Goal: Use online tool/utility: Utilize a website feature to perform a specific function

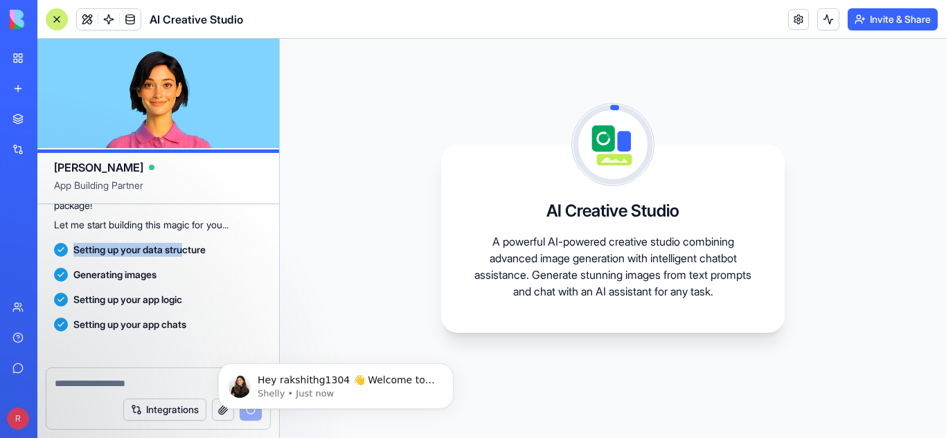
scroll to position [282, 0]
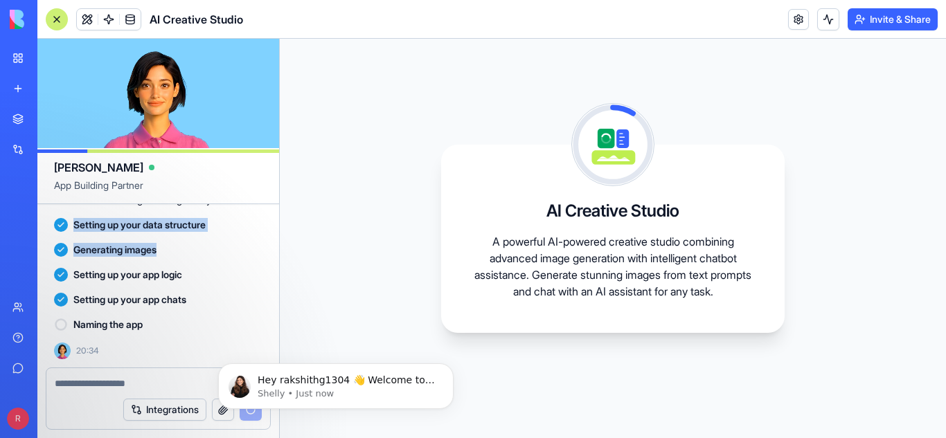
drag, startPoint x: 75, startPoint y: 246, endPoint x: 213, endPoint y: 253, distance: 138.6
click at [213, 253] on div "build me an powerfull ai image using nano banana & chat bot like chat gpt and g…" at bounding box center [158, 145] width 242 height 446
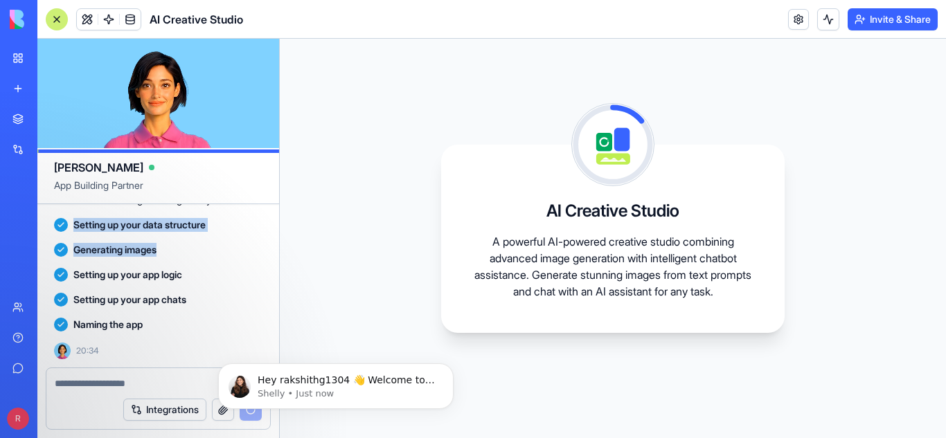
click at [213, 253] on div "Generating images" at bounding box center [158, 250] width 208 height 14
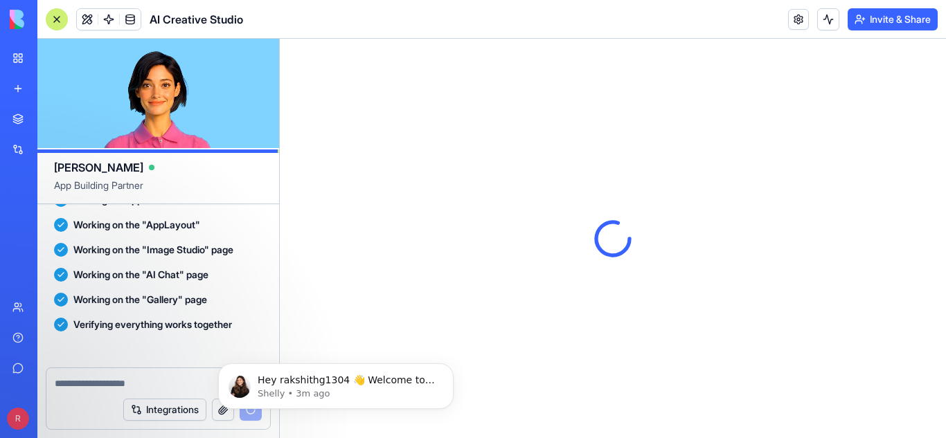
scroll to position [615, 0]
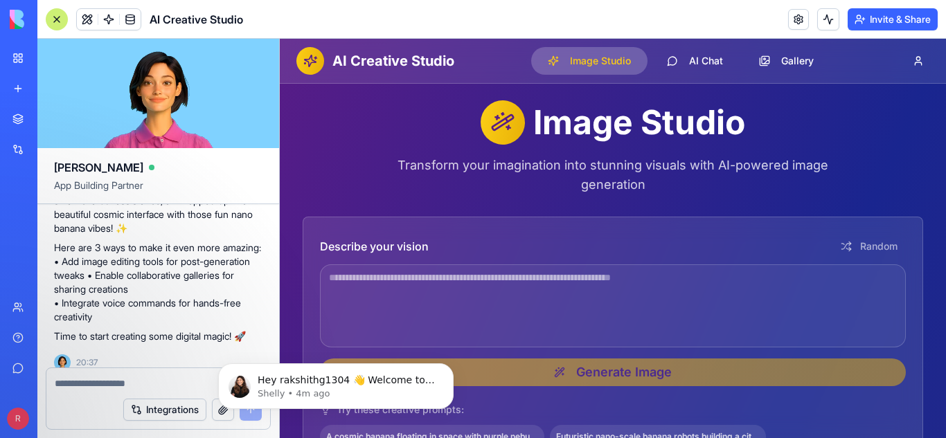
scroll to position [615, 0]
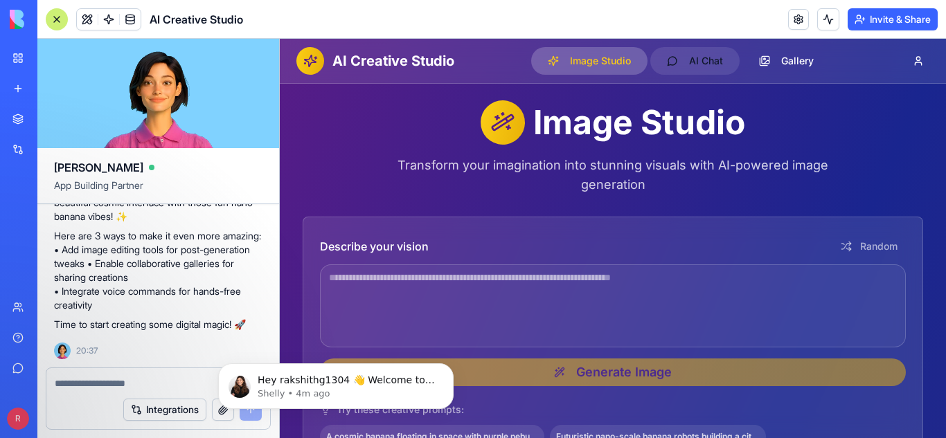
click at [693, 71] on button "AI Chat" at bounding box center [694, 61] width 89 height 28
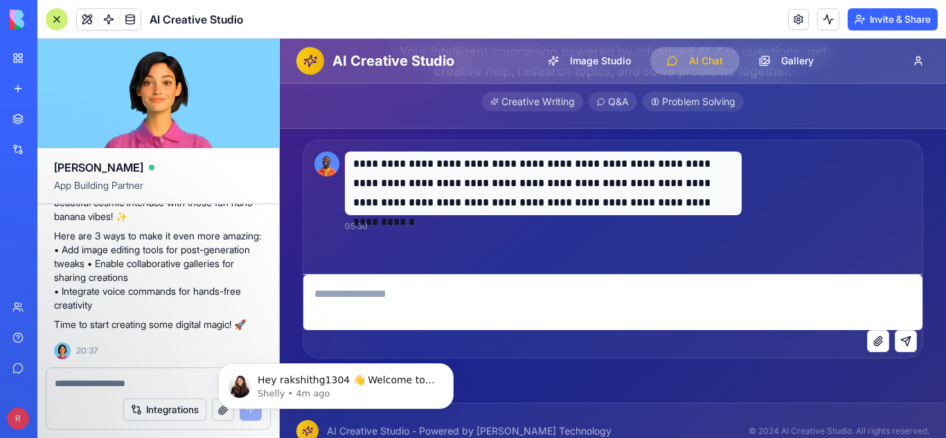
scroll to position [115, 0]
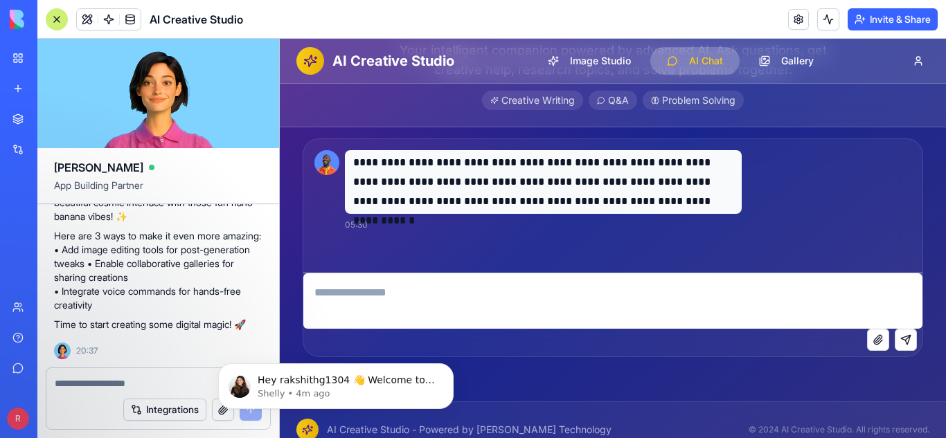
click at [569, 299] on textarea at bounding box center [612, 300] width 619 height 55
type textarea "**********"
click at [906, 341] on button "Send message" at bounding box center [905, 340] width 22 height 22
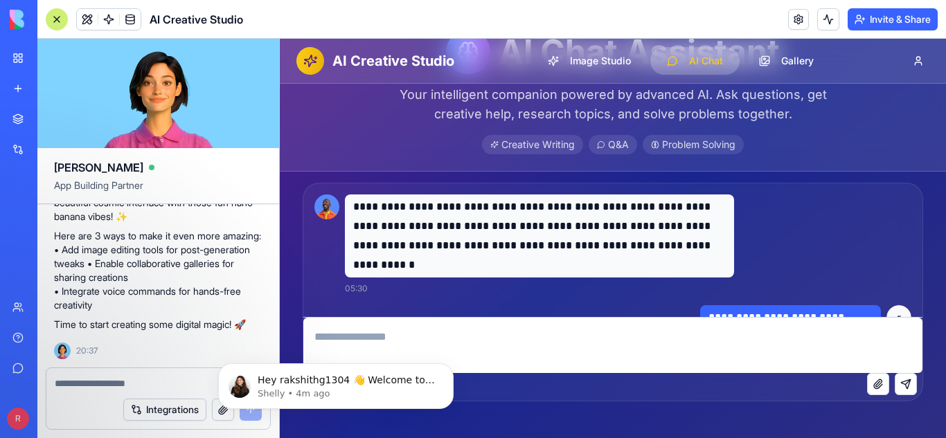
scroll to position [71, 0]
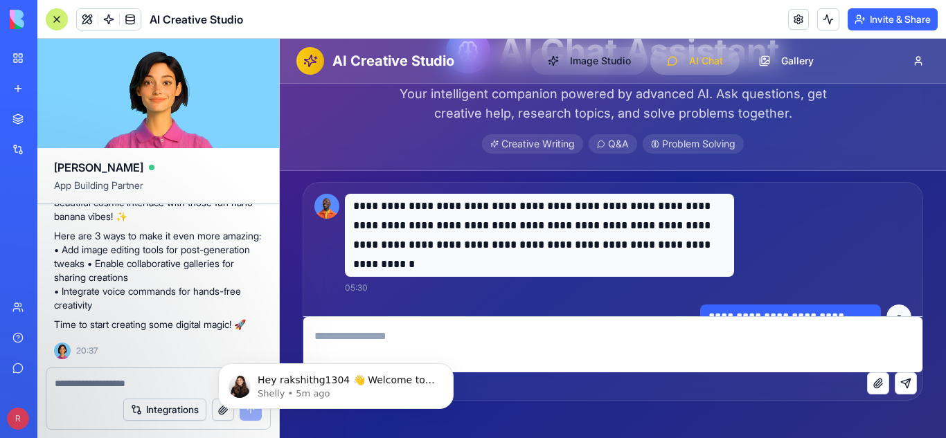
click at [560, 59] on button "Image Studio" at bounding box center [589, 61] width 116 height 28
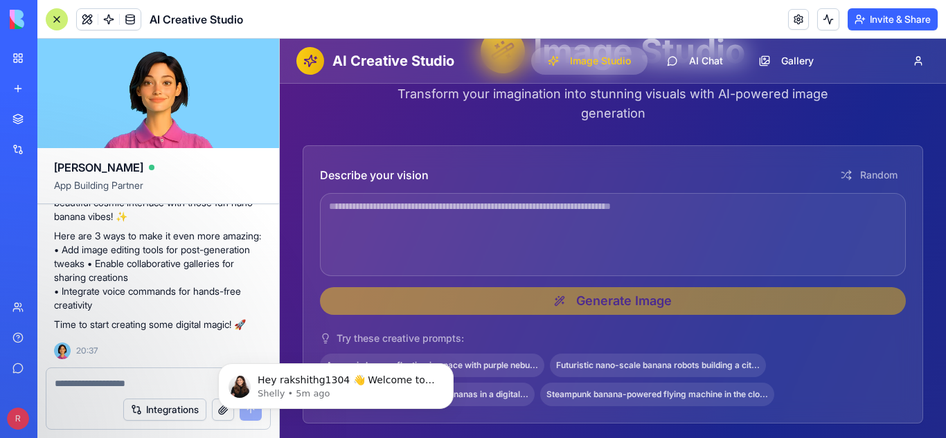
click at [565, 224] on textarea at bounding box center [613, 234] width 586 height 83
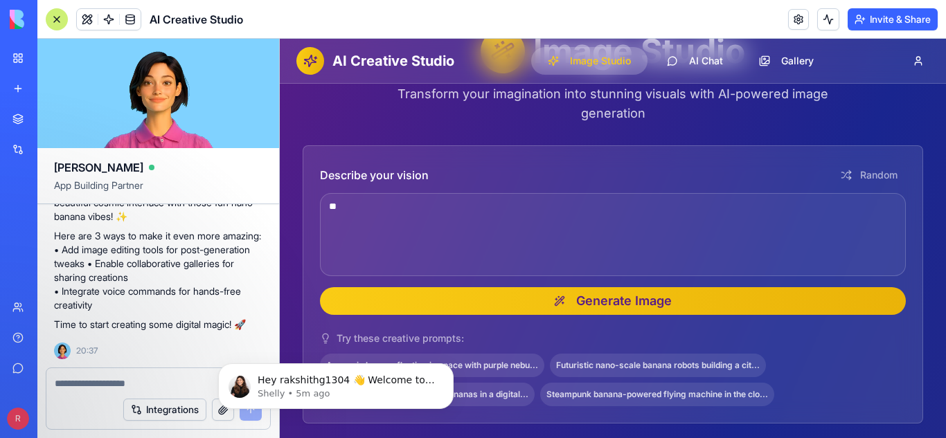
type textarea "*"
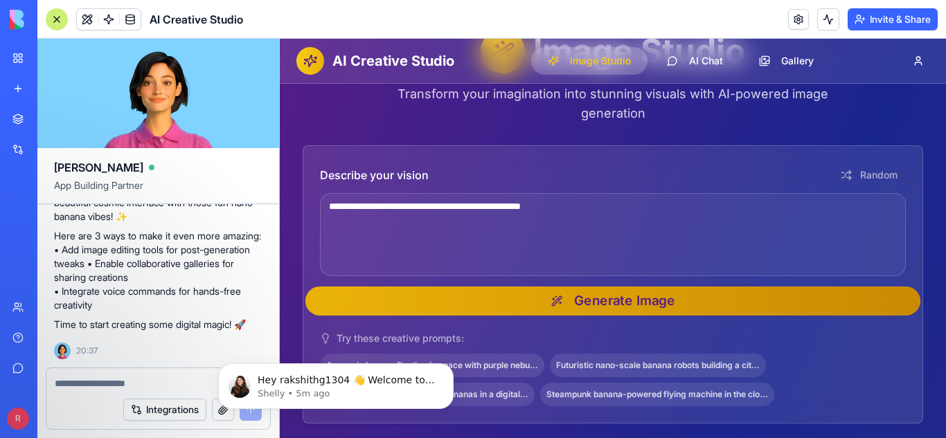
type textarea "**********"
click at [595, 304] on button "Generate Image" at bounding box center [612, 301] width 615 height 29
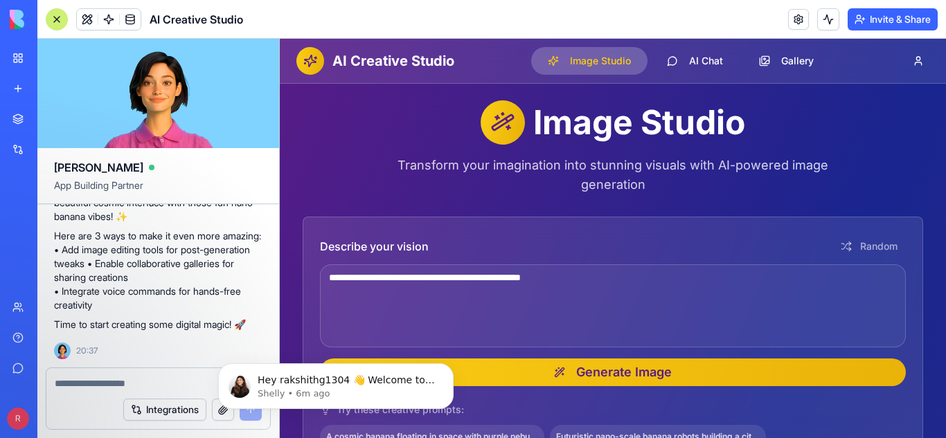
click at [78, 392] on div "Integrations" at bounding box center [158, 409] width 224 height 39
click at [80, 380] on textarea at bounding box center [158, 384] width 207 height 14
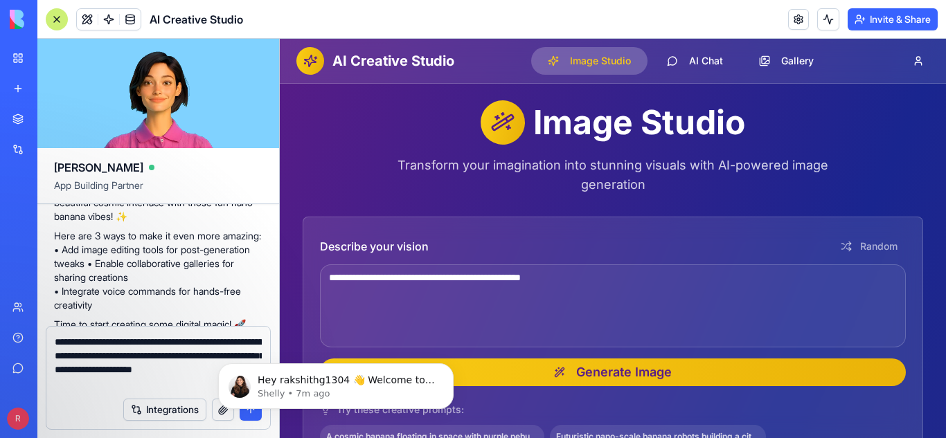
type textarea "**********"
click at [249, 409] on body "Hey rakshithg1304 👋 Welcome to Blocks 🙌 I'm here if you have any questions! [PE…" at bounding box center [336, 383] width 266 height 86
click at [444, 363] on button "Dismiss notification" at bounding box center [449, 368] width 18 height 18
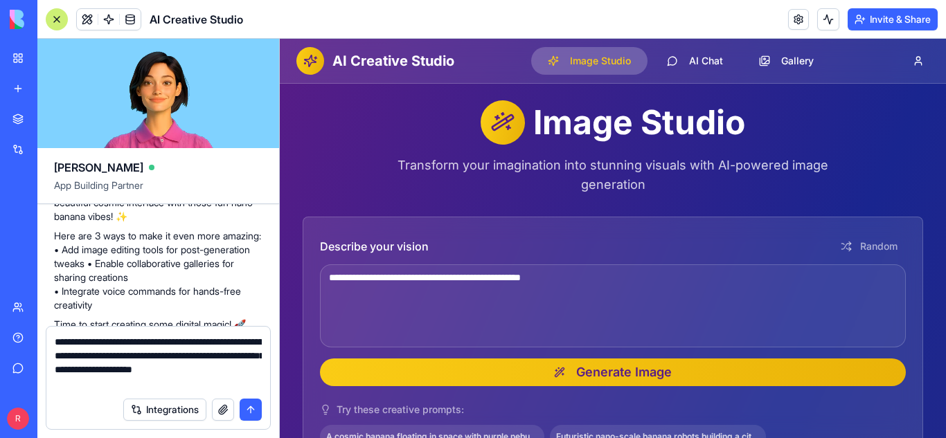
click at [249, 409] on button "submit" at bounding box center [250, 410] width 22 height 22
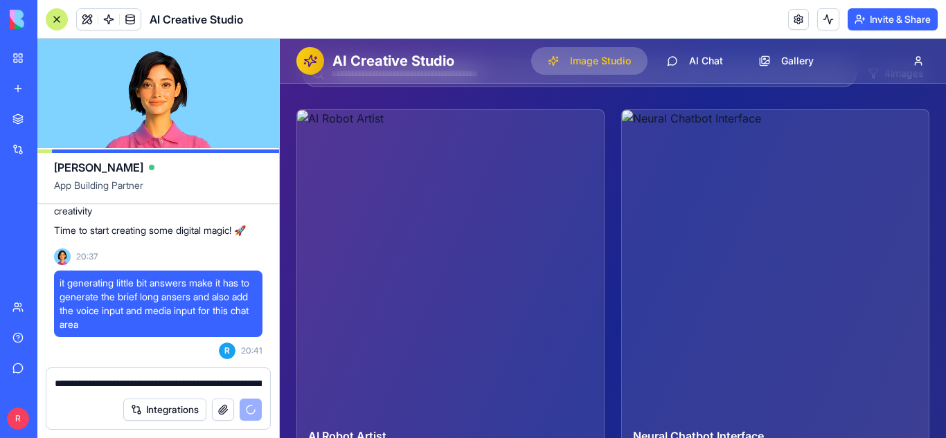
scroll to position [458, 0]
click at [771, 57] on button "Gallery" at bounding box center [786, 61] width 88 height 28
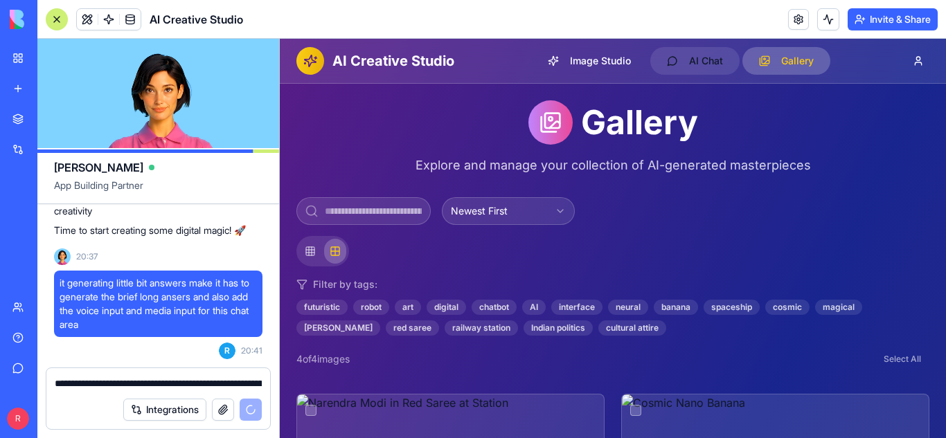
click at [677, 60] on button "AI Chat" at bounding box center [694, 61] width 89 height 28
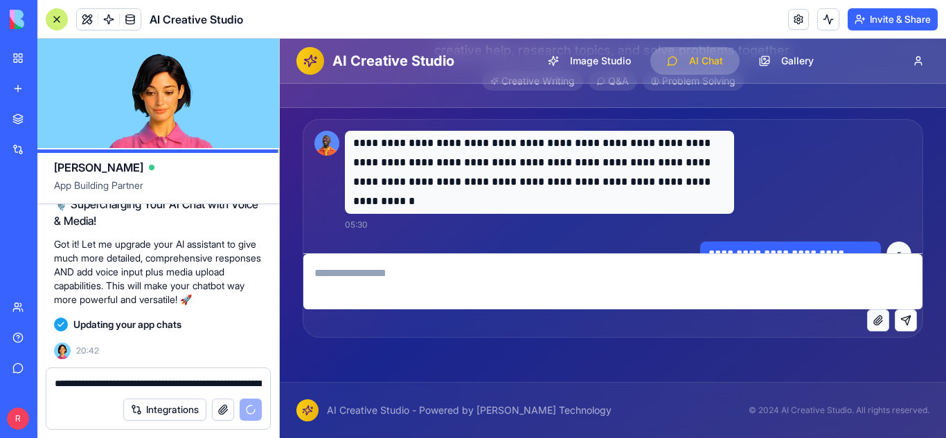
scroll to position [908, 0]
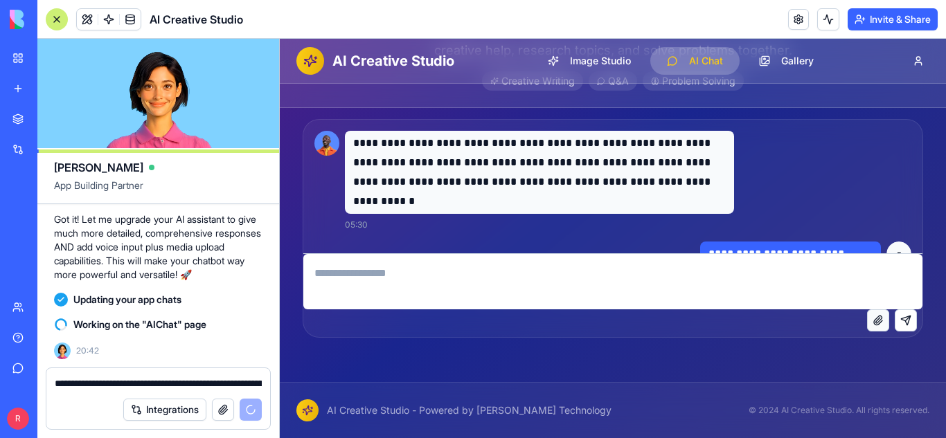
click at [874, 319] on button "Attach file" at bounding box center [878, 320] width 22 height 22
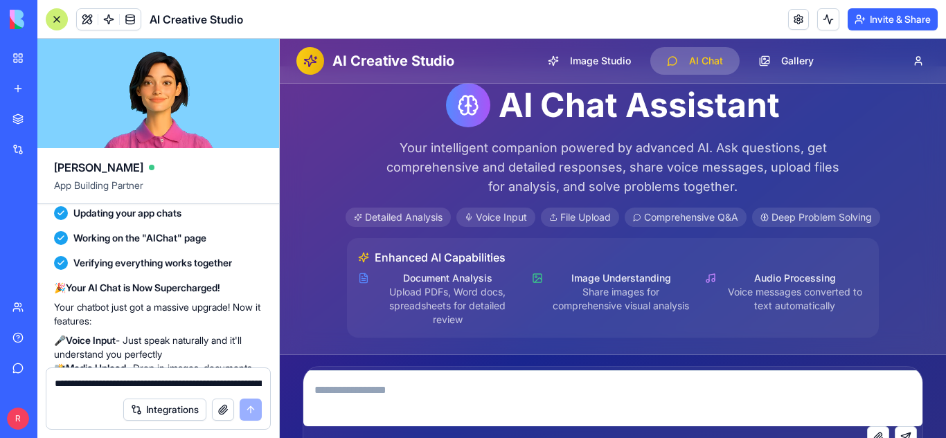
scroll to position [0, 0]
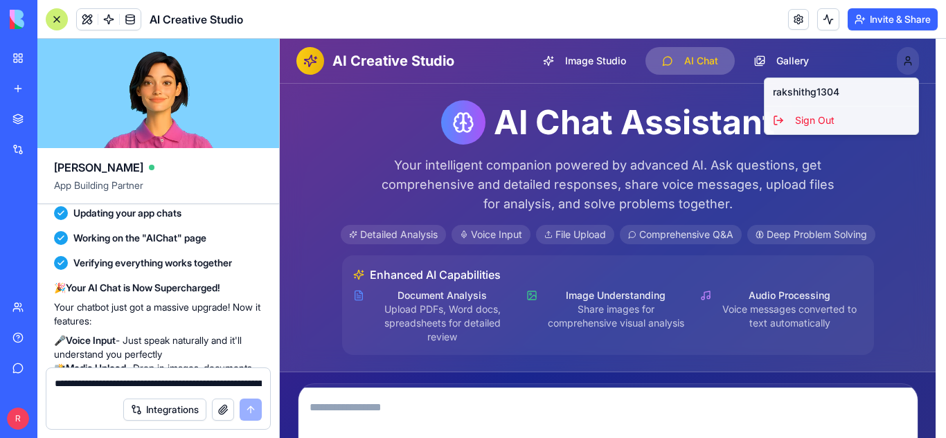
click at [909, 62] on html "**********" at bounding box center [613, 306] width 666 height 534
click at [517, 172] on html "**********" at bounding box center [613, 306] width 666 height 534
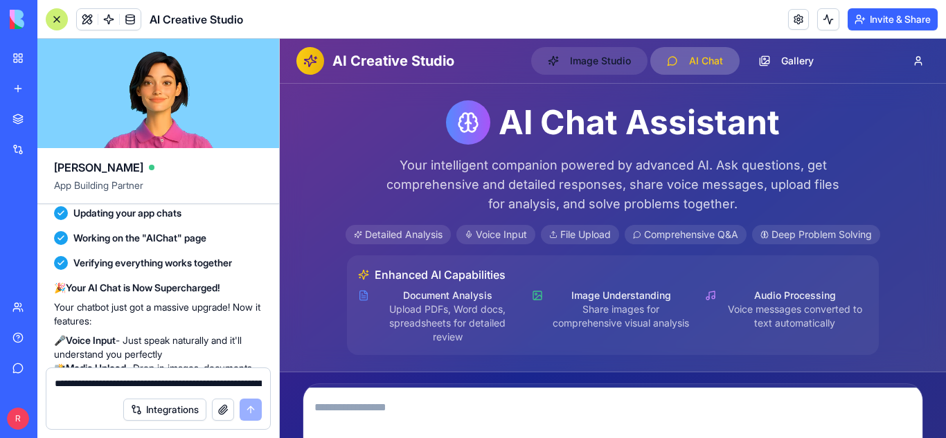
click at [588, 65] on button "Image Studio" at bounding box center [589, 61] width 116 height 28
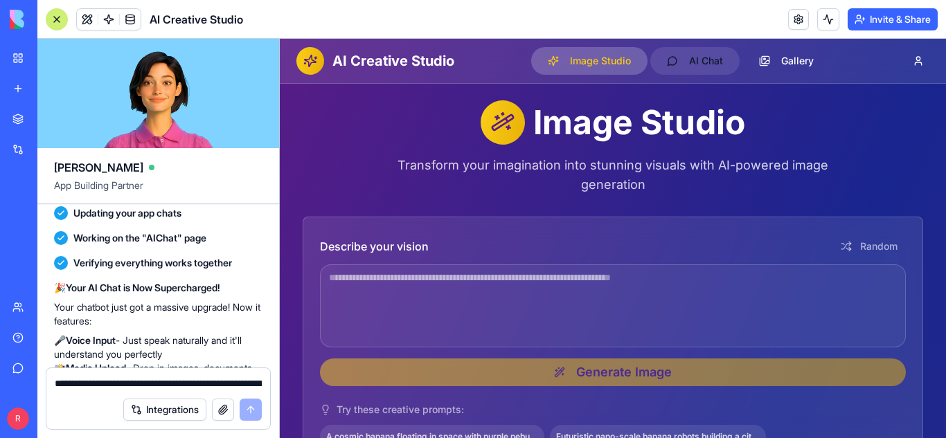
click at [676, 51] on button "AI Chat" at bounding box center [694, 61] width 89 height 28
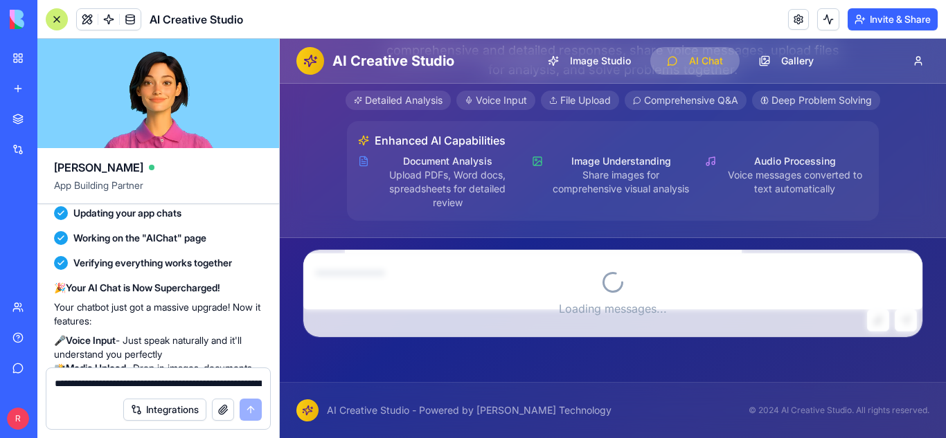
scroll to position [476, 0]
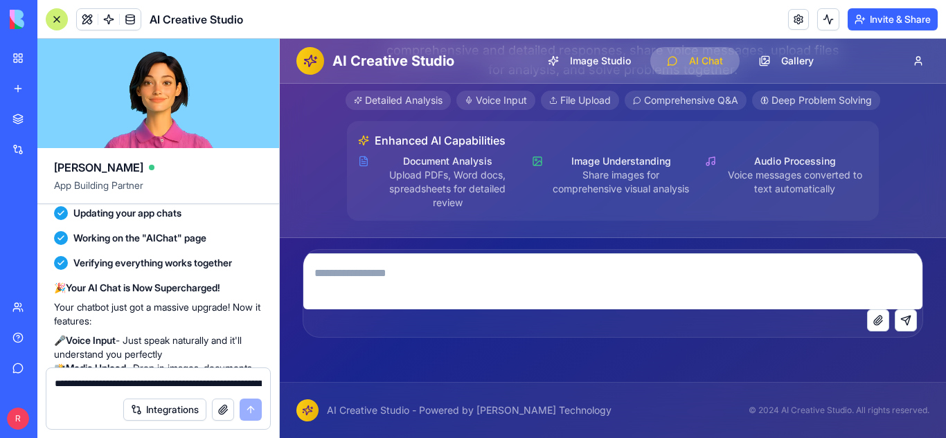
click at [228, 310] on p "Your chatbot just got a massive upgrade! Now it features:" at bounding box center [158, 314] width 208 height 28
click at [121, 388] on textarea "**********" at bounding box center [158, 384] width 207 height 14
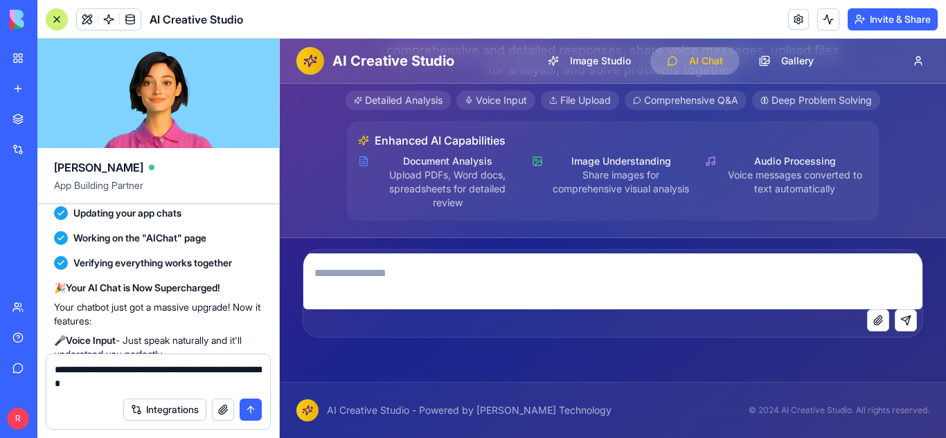
type textarea "**********"
click at [251, 404] on button "submit" at bounding box center [250, 410] width 22 height 22
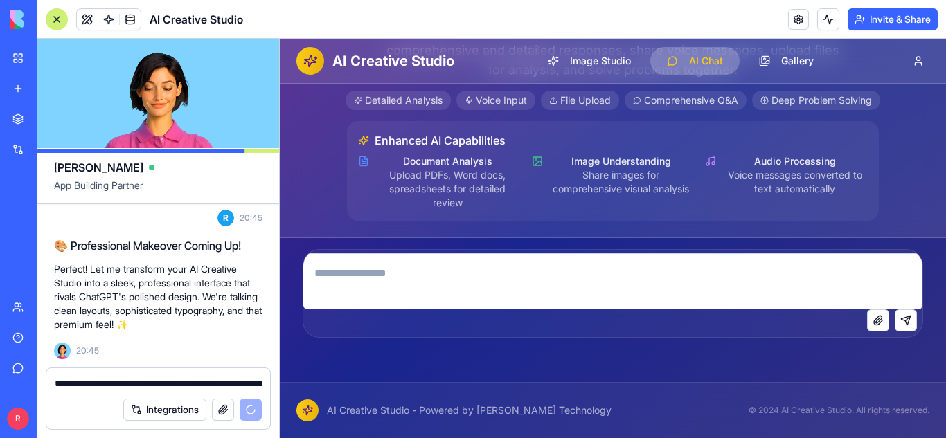
scroll to position [1509, 0]
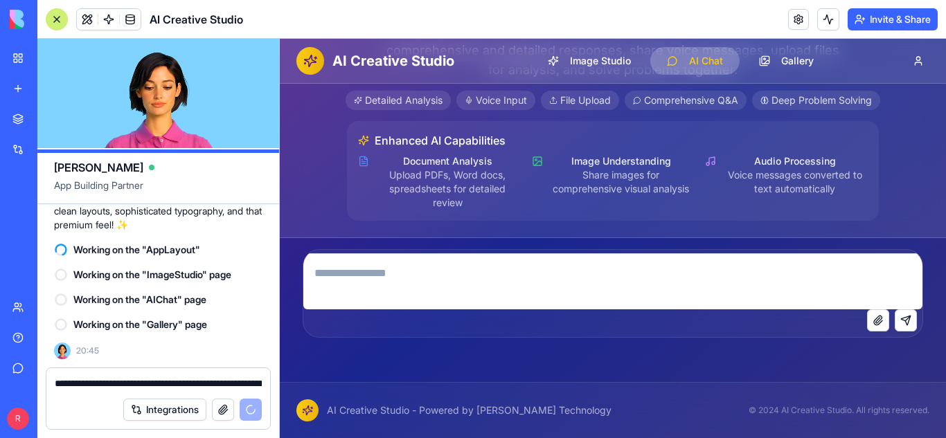
click at [392, 280] on textarea at bounding box center [612, 281] width 619 height 55
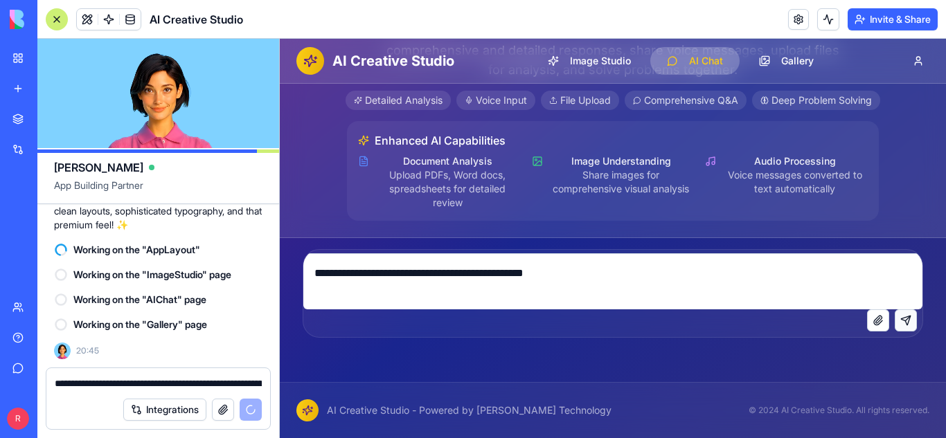
type textarea "**********"
click at [900, 314] on button "Send message" at bounding box center [905, 320] width 22 height 22
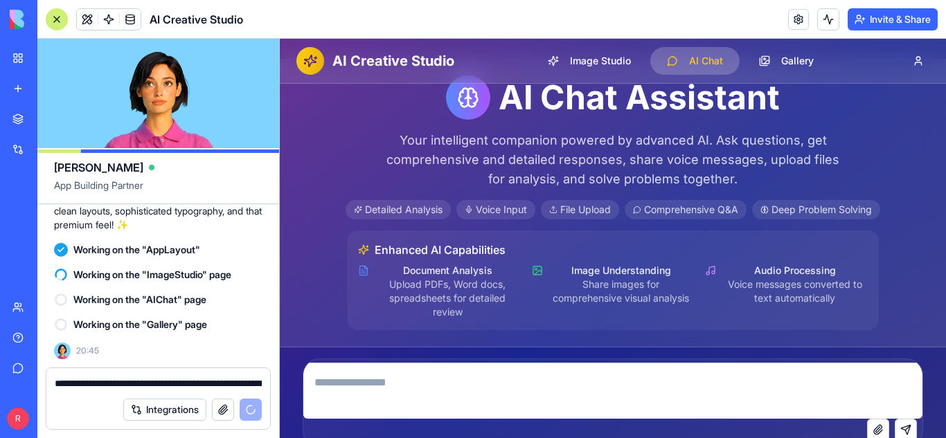
scroll to position [0, 0]
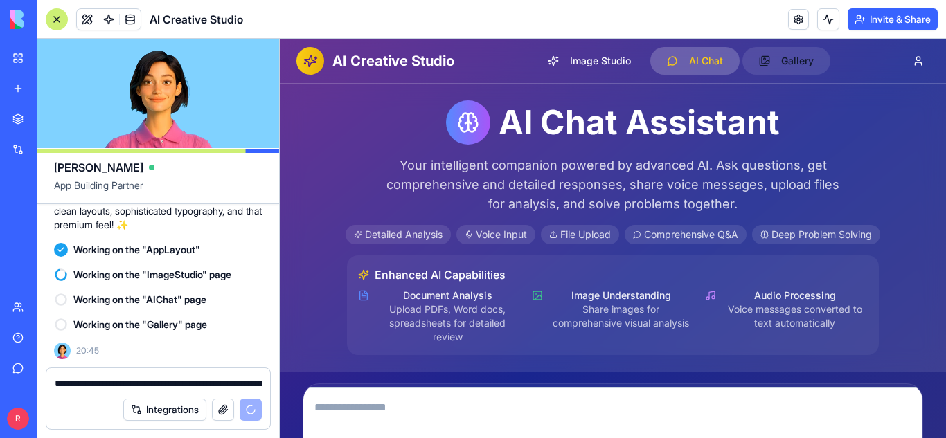
click at [755, 54] on button "Gallery" at bounding box center [786, 61] width 88 height 28
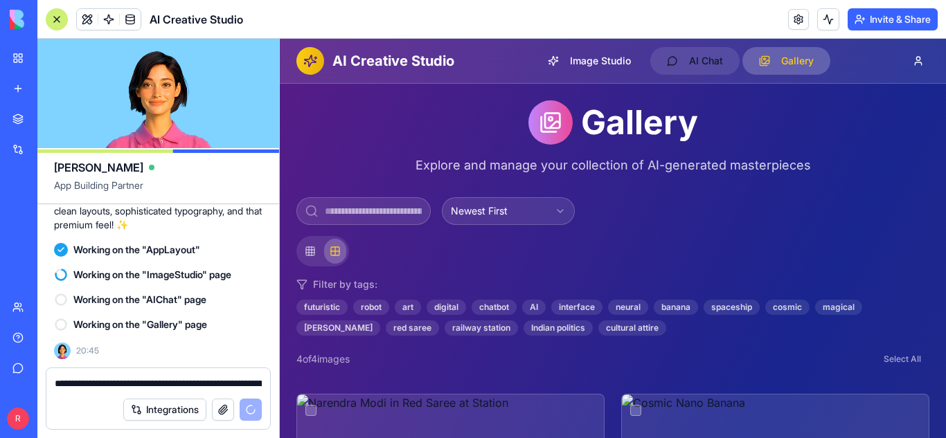
click at [693, 68] on button "AI Chat" at bounding box center [694, 61] width 89 height 28
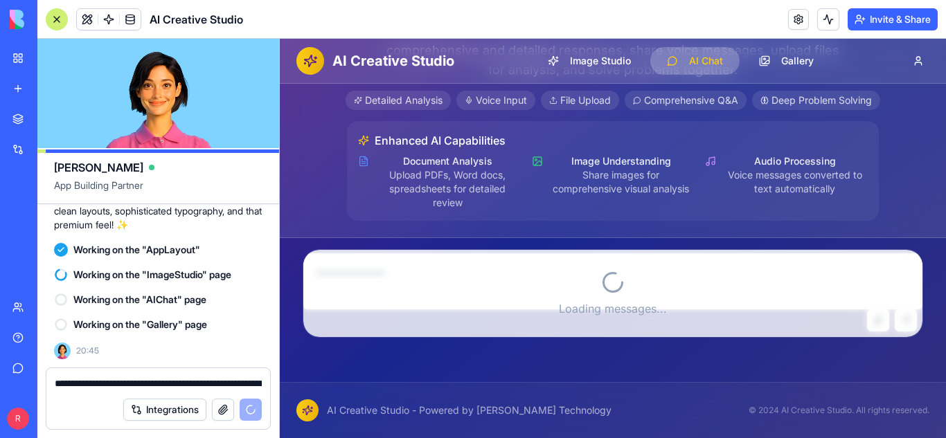
scroll to position [2551, 0]
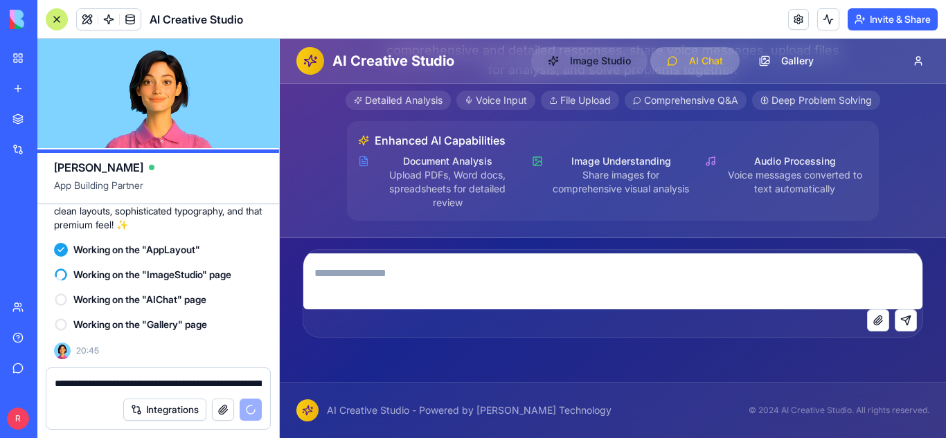
click at [590, 58] on button "Image Studio" at bounding box center [589, 61] width 116 height 28
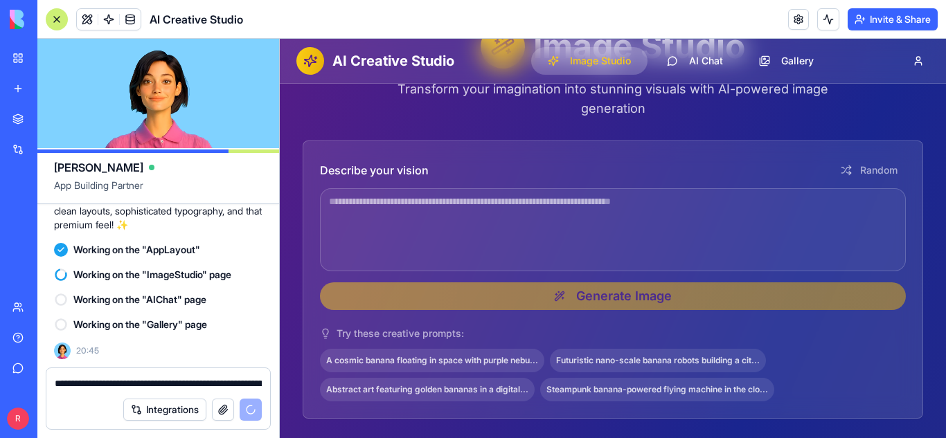
scroll to position [75, 0]
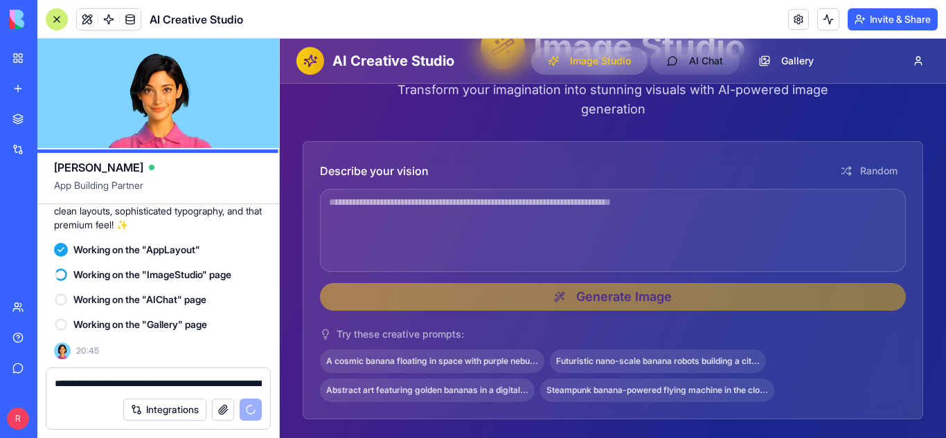
click at [674, 52] on button "AI Chat" at bounding box center [694, 61] width 89 height 28
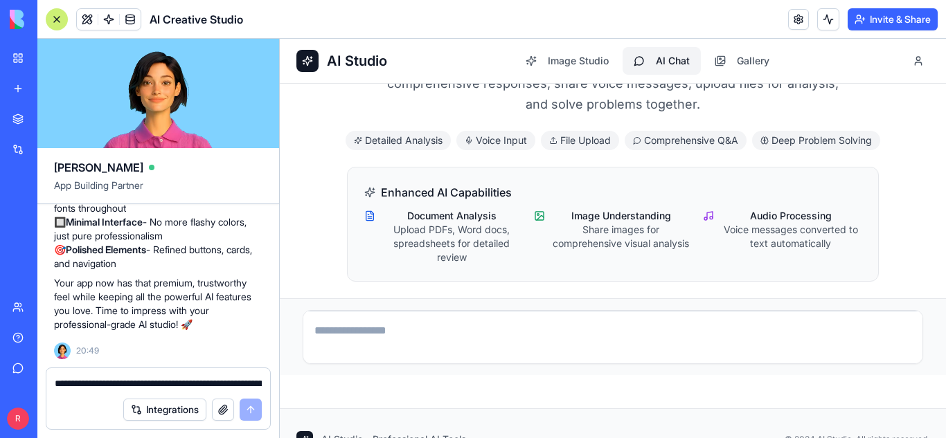
scroll to position [140, 0]
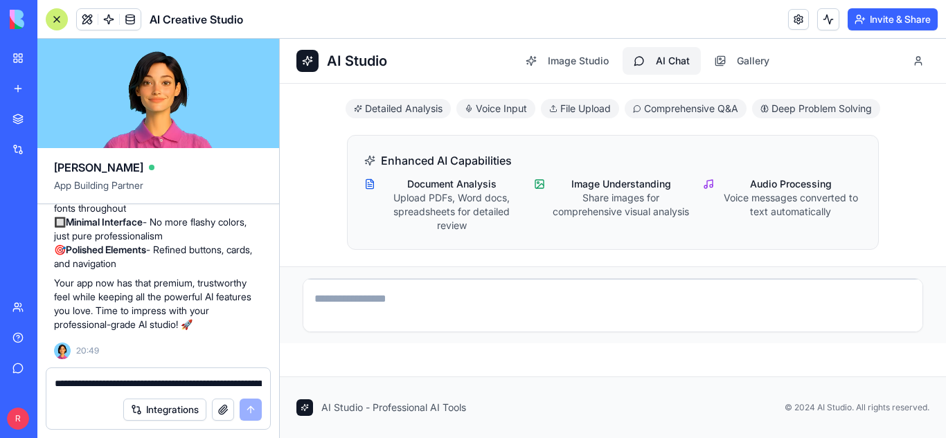
click at [454, 306] on textarea at bounding box center [612, 307] width 619 height 55
type textarea "**********"
click at [736, 72] on button "Gallery" at bounding box center [741, 61] width 77 height 28
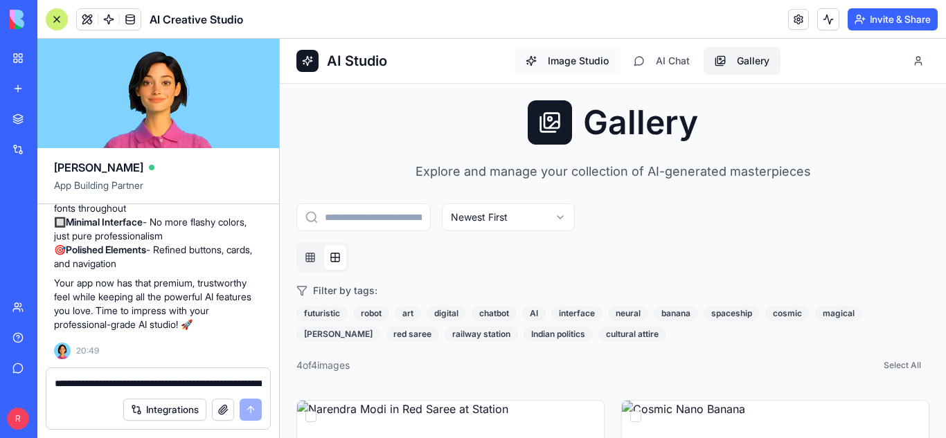
click at [571, 64] on button "Image Studio" at bounding box center [566, 61] width 105 height 28
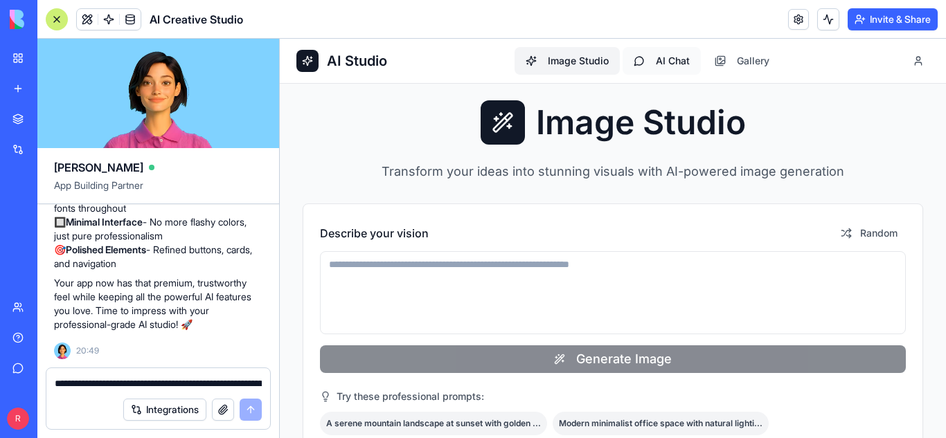
click at [658, 51] on button "AI Chat" at bounding box center [661, 61] width 78 height 28
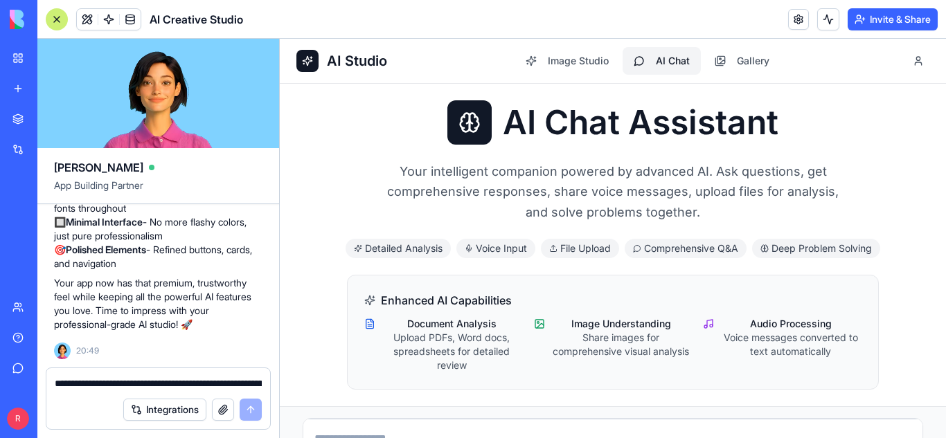
scroll to position [140, 0]
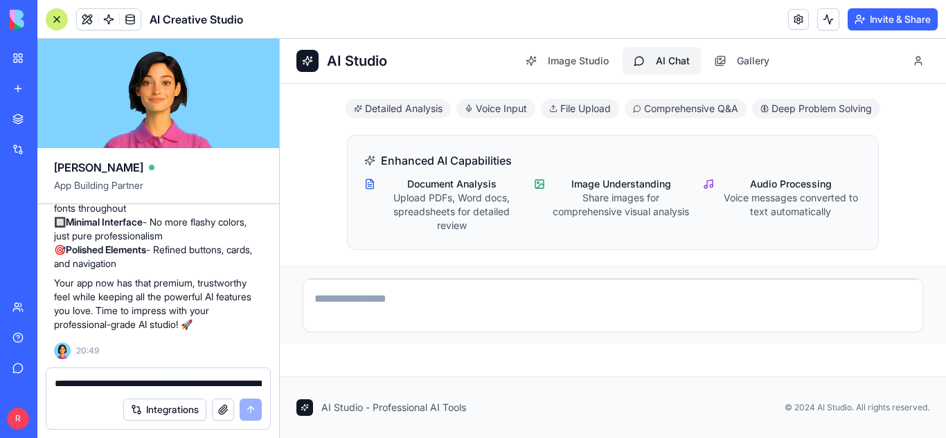
click at [128, 379] on textarea "**********" at bounding box center [158, 384] width 207 height 14
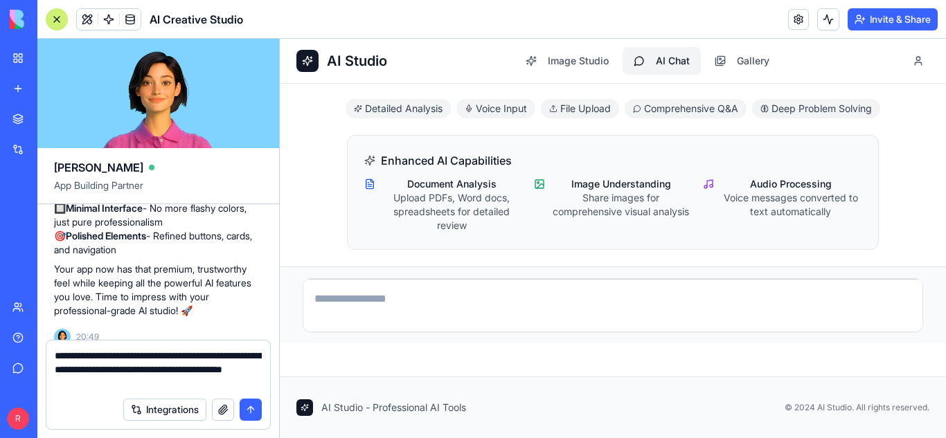
type textarea "**********"
click at [248, 404] on button "submit" at bounding box center [250, 410] width 22 height 22
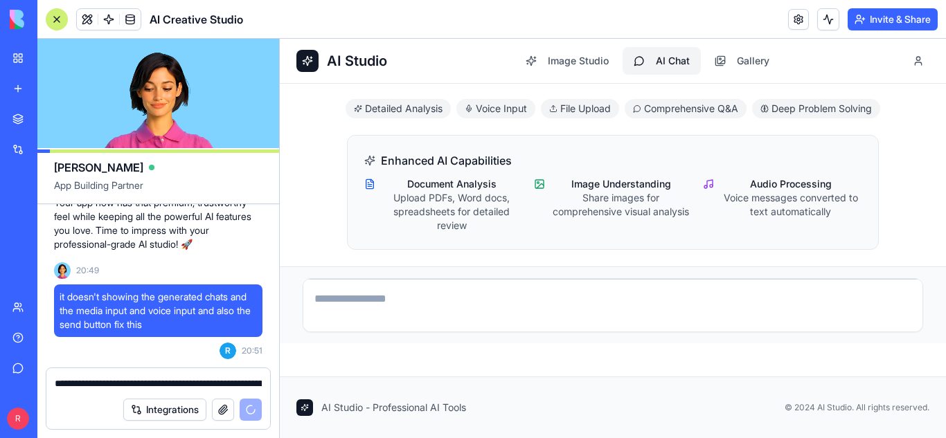
click at [486, 109] on span "Voice Input" at bounding box center [501, 109] width 51 height 14
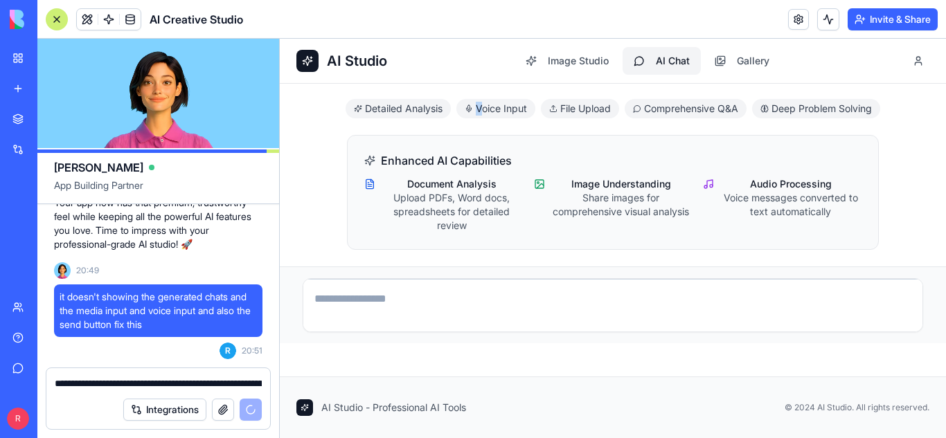
drag, startPoint x: 478, startPoint y: 107, endPoint x: 461, endPoint y: 107, distance: 16.6
click at [461, 107] on div "Voice Input" at bounding box center [495, 108] width 79 height 19
click at [468, 107] on icon at bounding box center [469, 107] width 2 height 5
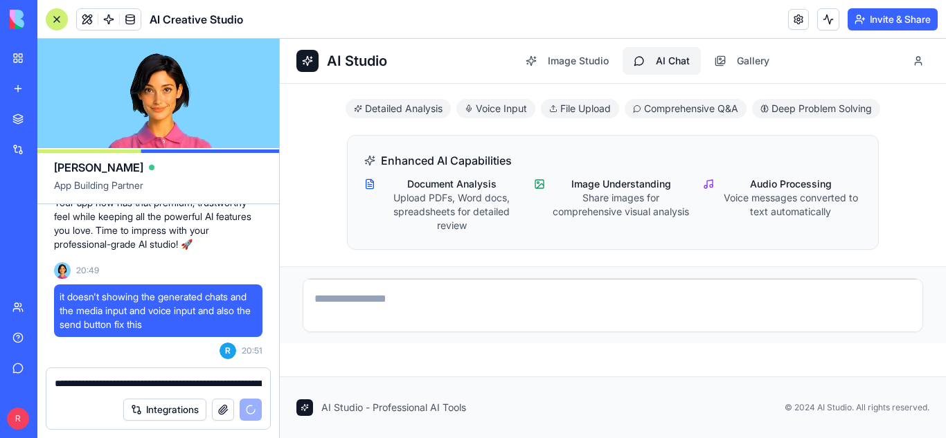
click at [468, 107] on icon at bounding box center [469, 107] width 2 height 5
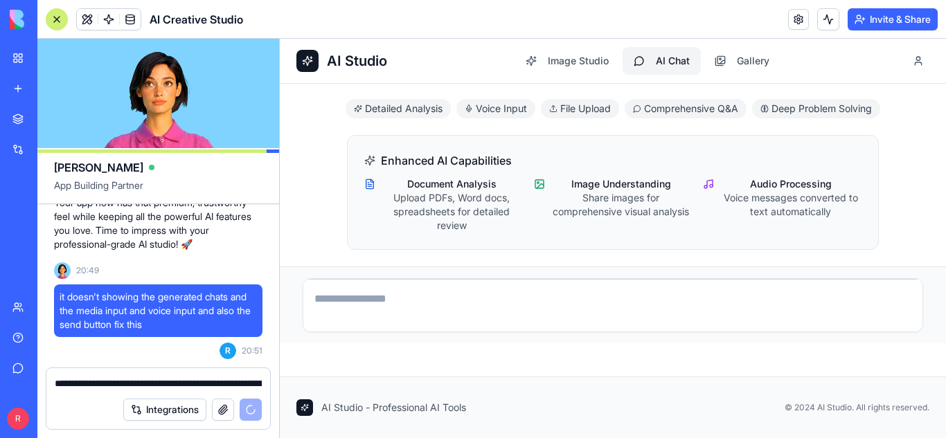
click at [354, 108] on icon at bounding box center [357, 108] width 7 height 7
click at [464, 106] on icon at bounding box center [468, 109] width 8 height 8
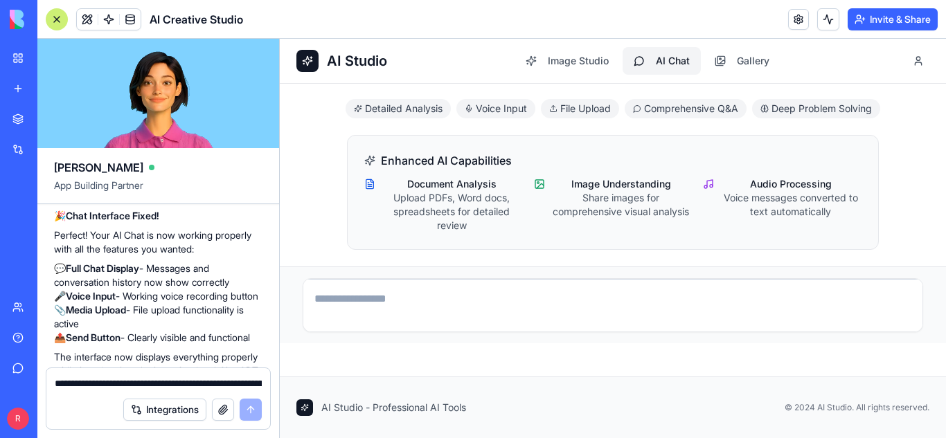
scroll to position [2177, 0]
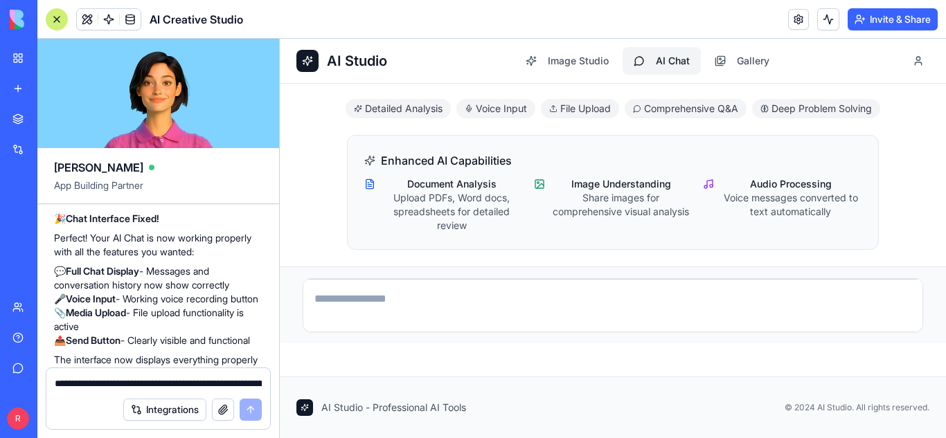
click at [415, 294] on textarea at bounding box center [612, 307] width 619 height 55
type textarea "*"
click at [220, 412] on button "button" at bounding box center [223, 410] width 22 height 22
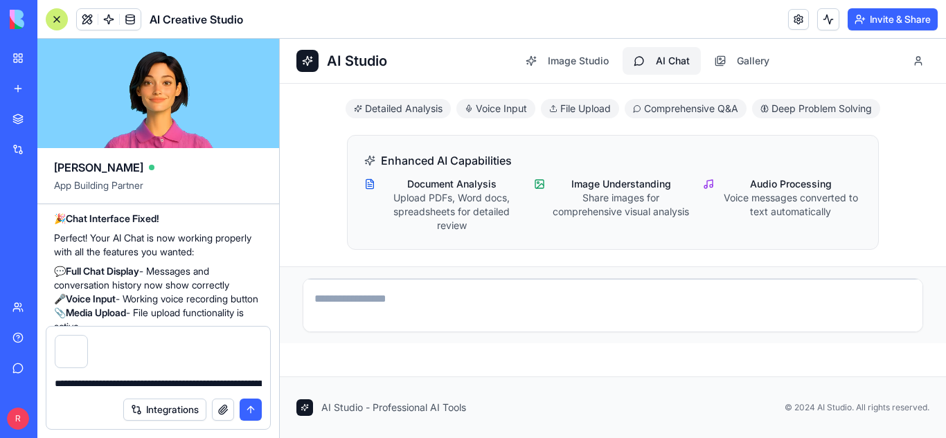
click at [187, 386] on textarea "**********" at bounding box center [158, 384] width 207 height 14
type textarea "**********"
click at [248, 405] on button "submit" at bounding box center [250, 410] width 22 height 22
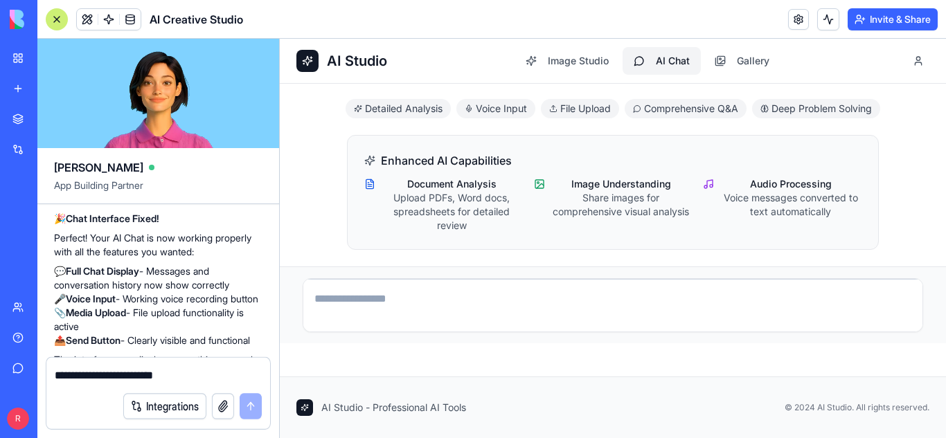
scroll to position [2401, 0]
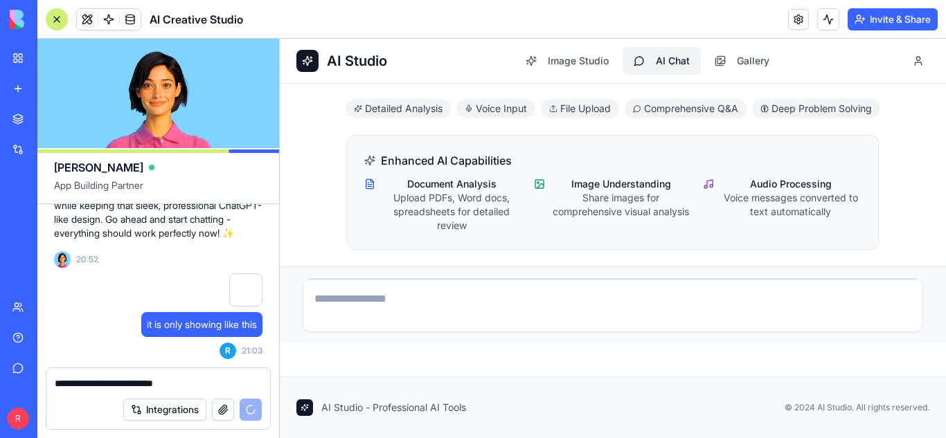
click at [170, 412] on button "Integrations" at bounding box center [164, 410] width 83 height 22
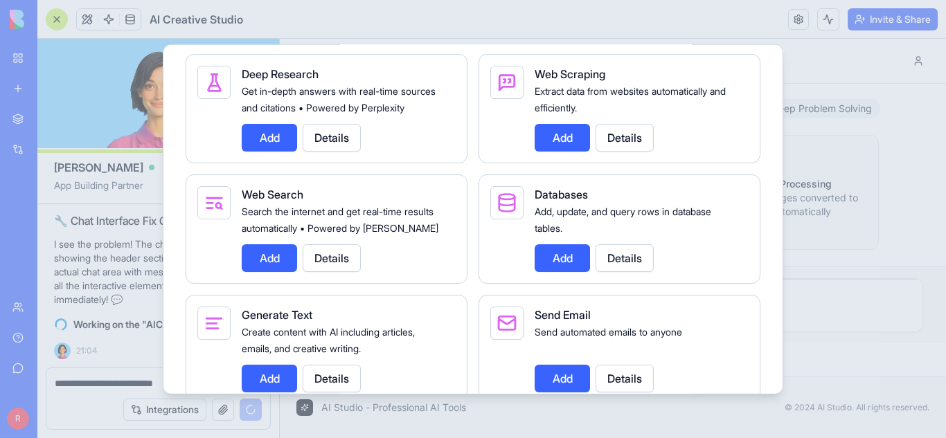
scroll to position [1803, 0]
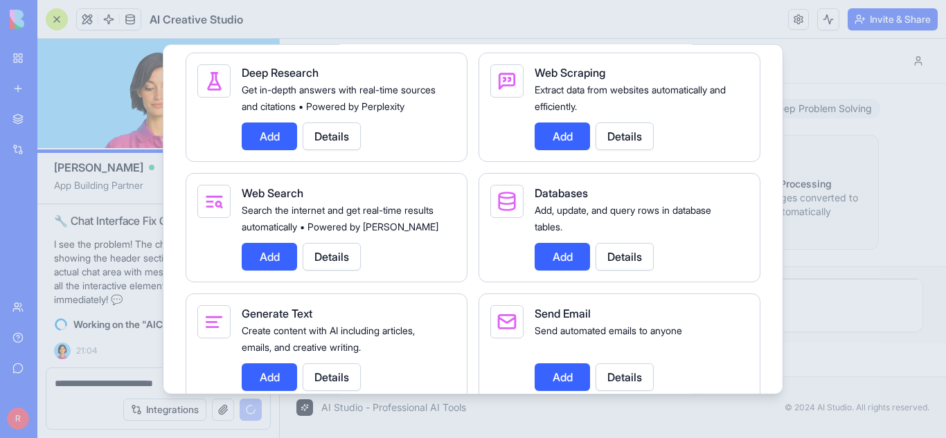
click at [271, 150] on button "Add" at bounding box center [269, 136] width 55 height 28
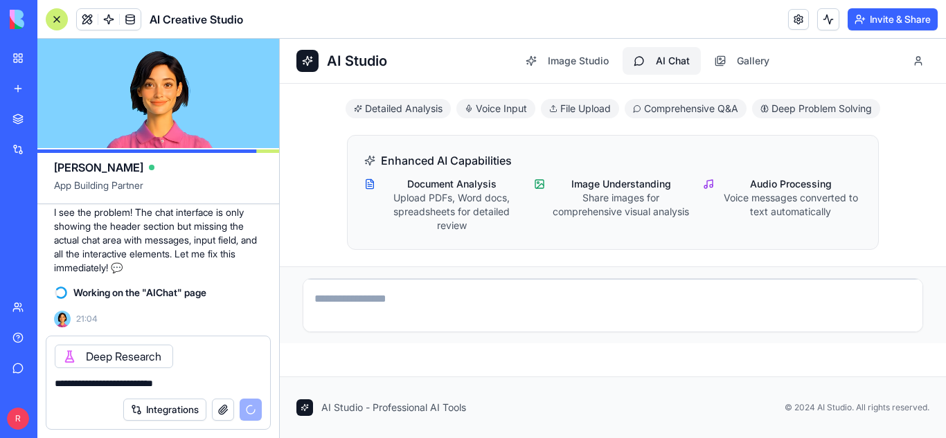
click at [177, 412] on button "Integrations" at bounding box center [164, 410] width 83 height 22
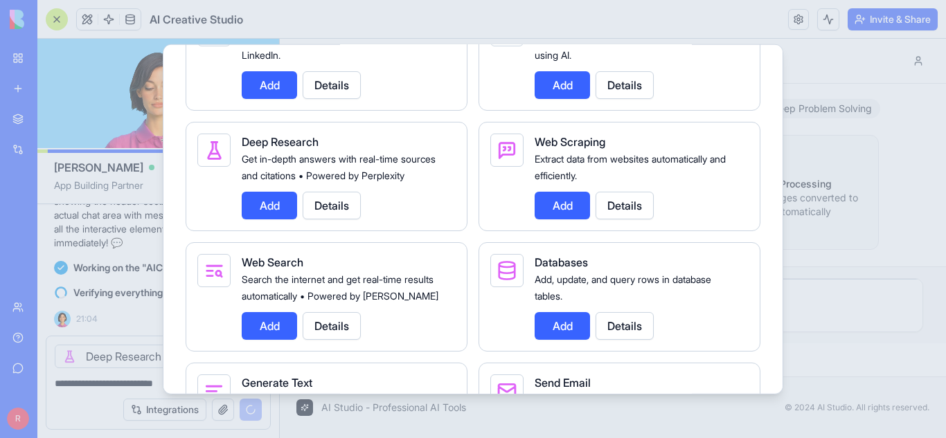
scroll to position [1733, 0]
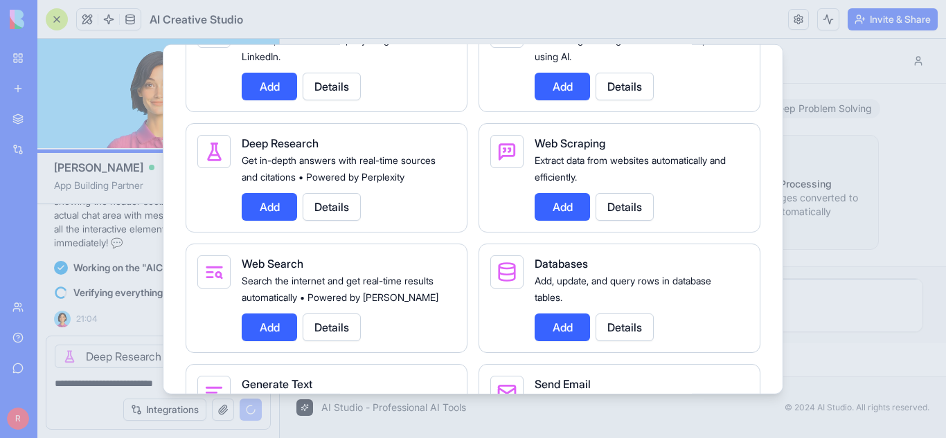
click at [338, 220] on button "Details" at bounding box center [331, 206] width 58 height 28
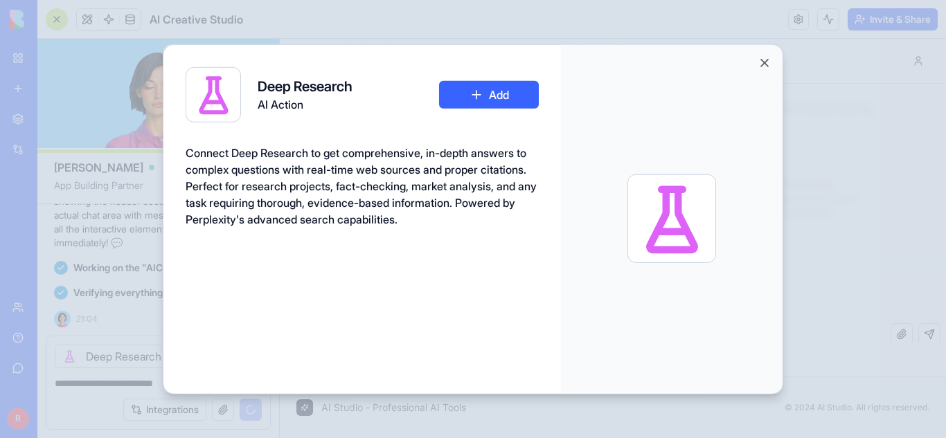
scroll to position [11, 0]
click at [514, 85] on button "Add" at bounding box center [489, 94] width 100 height 28
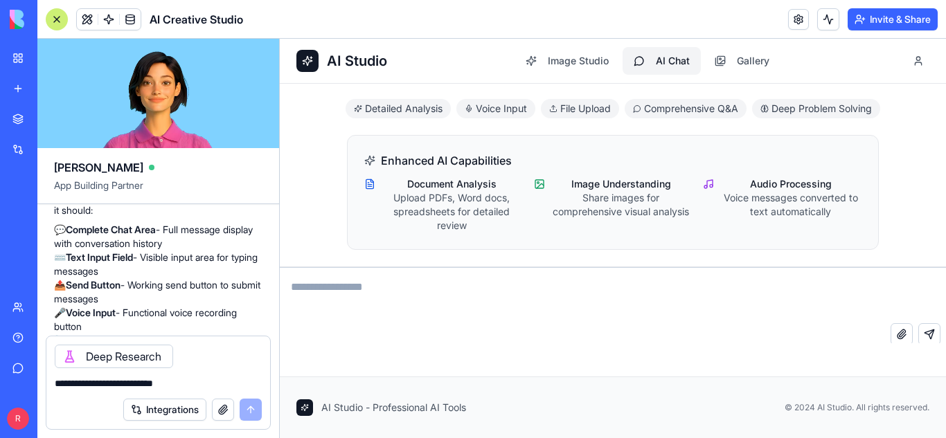
scroll to position [2906, 0]
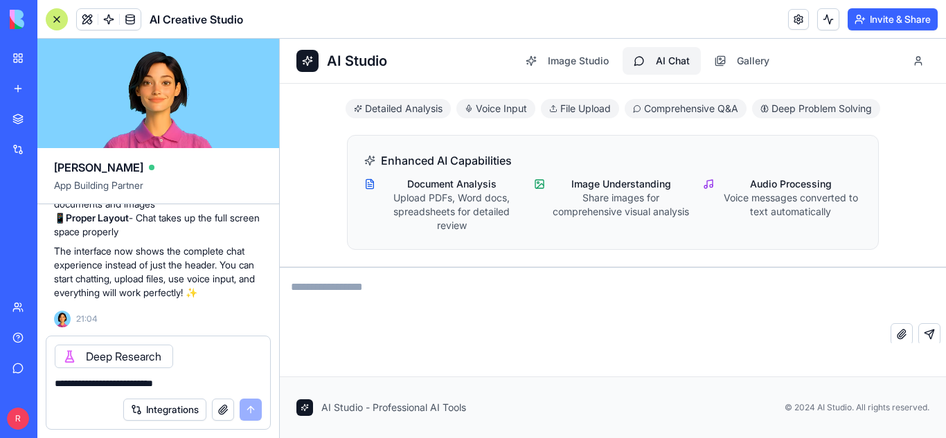
click at [424, 291] on textarea at bounding box center [613, 295] width 666 height 55
type textarea "**********"
click at [922, 331] on button "Send message" at bounding box center [929, 334] width 22 height 22
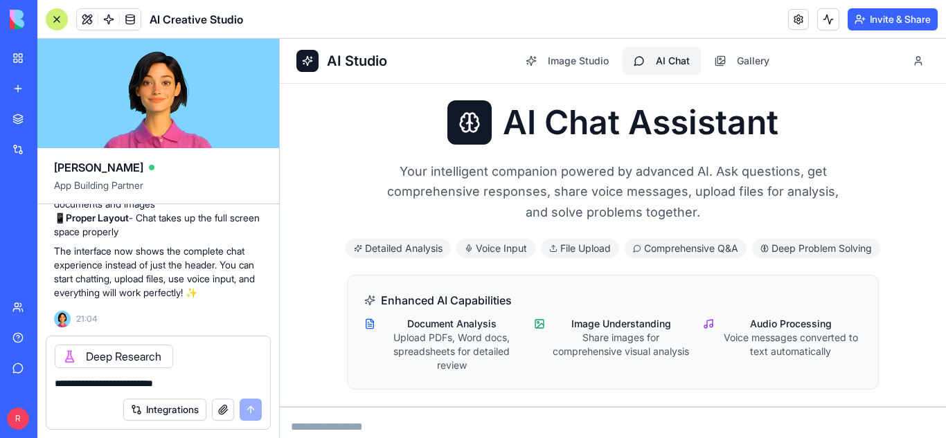
scroll to position [140, 0]
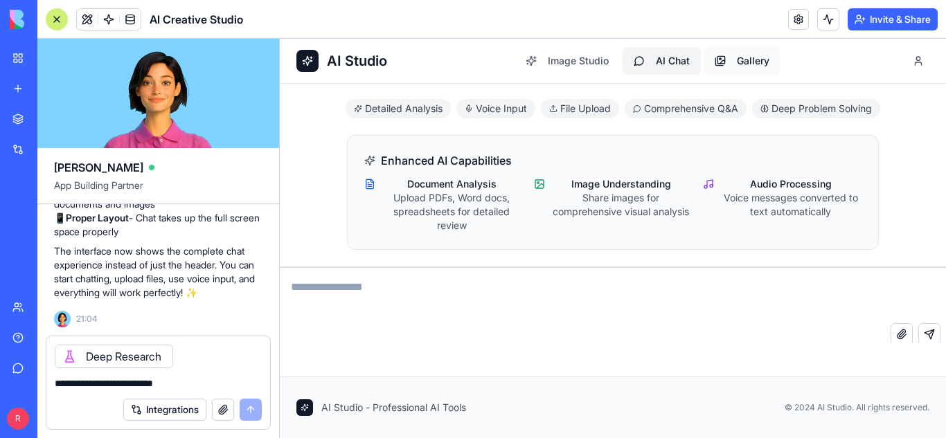
click at [709, 60] on button "Gallery" at bounding box center [741, 61] width 77 height 28
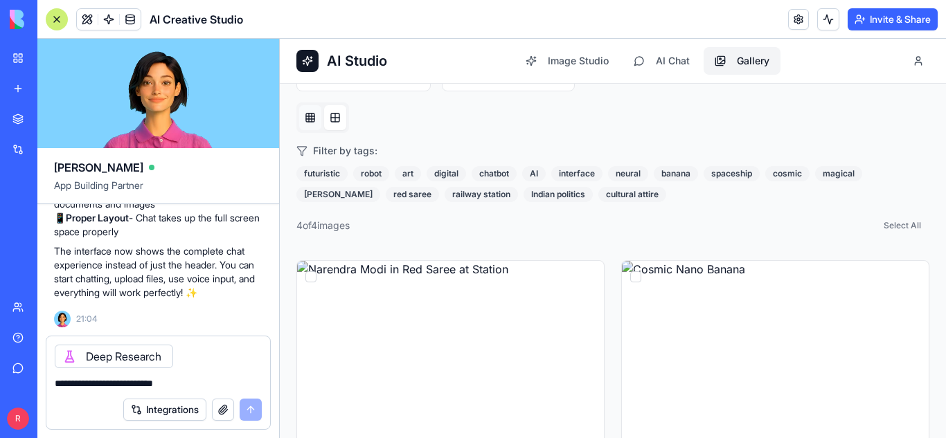
click at [309, 116] on button at bounding box center [310, 117] width 22 height 25
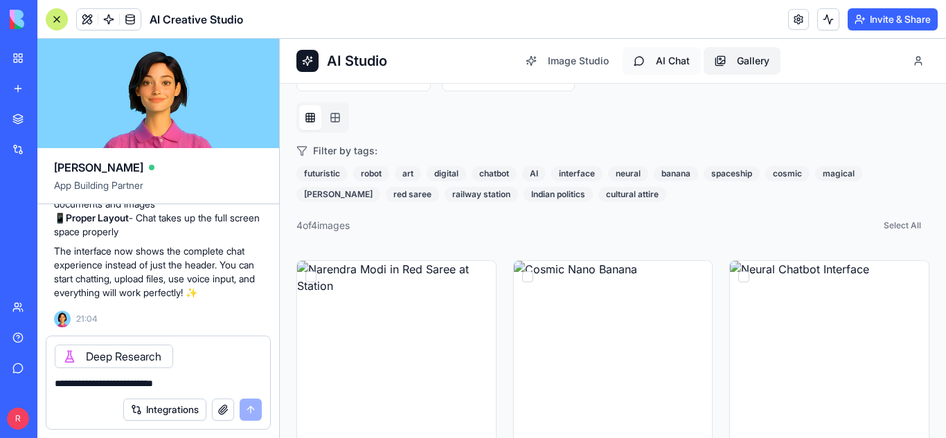
click at [634, 61] on button "AI Chat" at bounding box center [661, 61] width 78 height 28
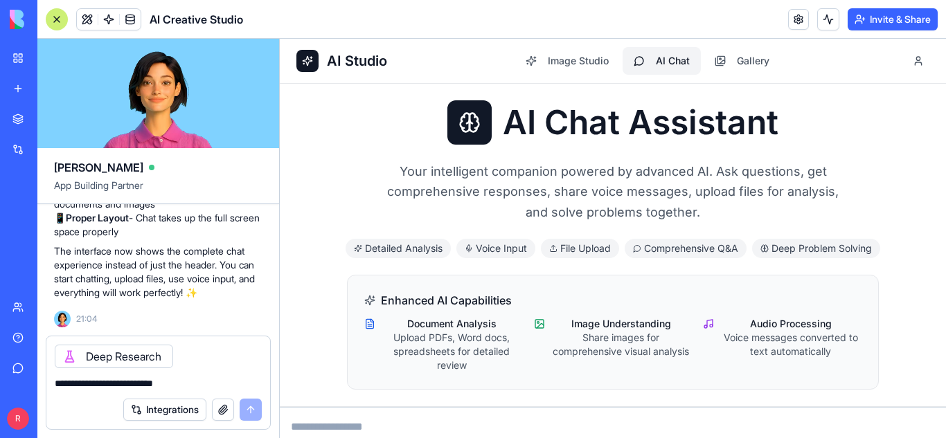
click at [118, 388] on textarea "**********" at bounding box center [158, 384] width 207 height 14
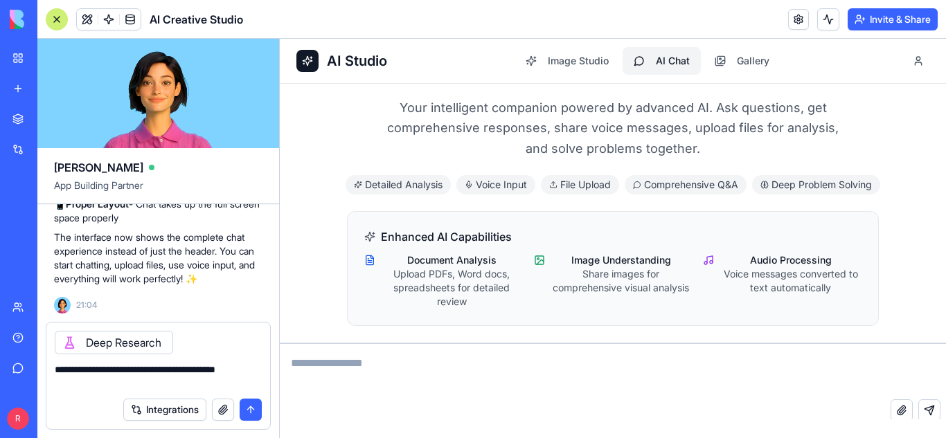
scroll to position [73, 0]
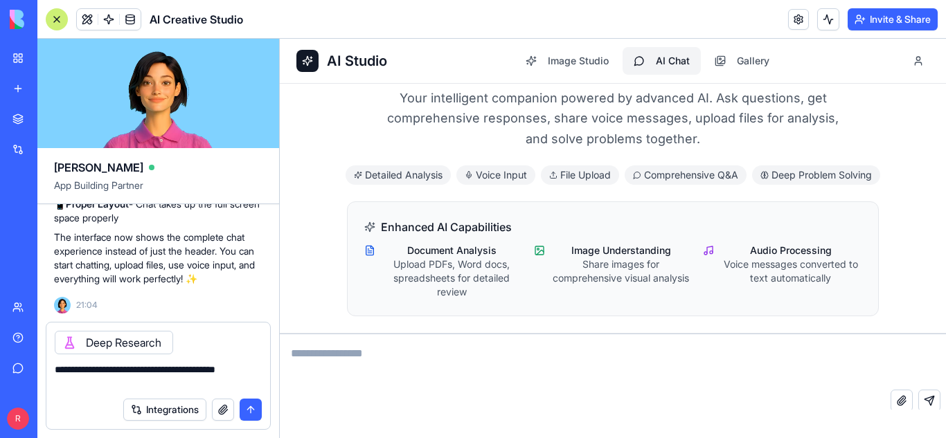
type textarea "**********"
click at [219, 414] on button "button" at bounding box center [223, 410] width 22 height 22
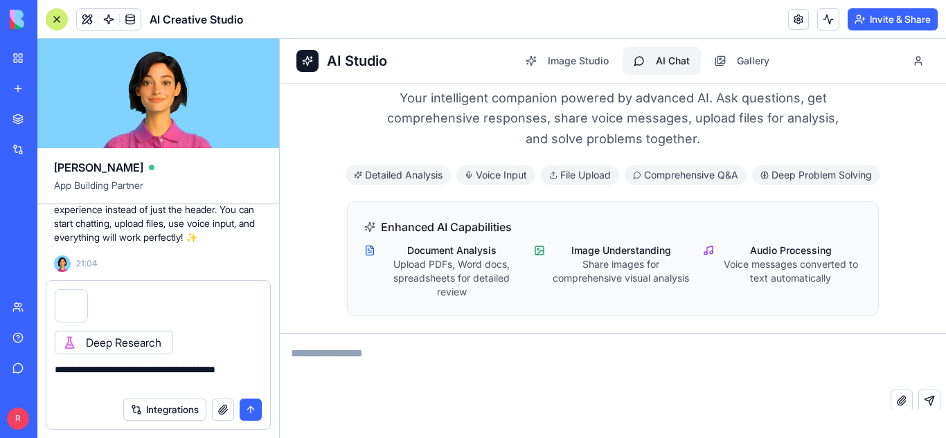
click at [254, 410] on button "submit" at bounding box center [250, 410] width 22 height 22
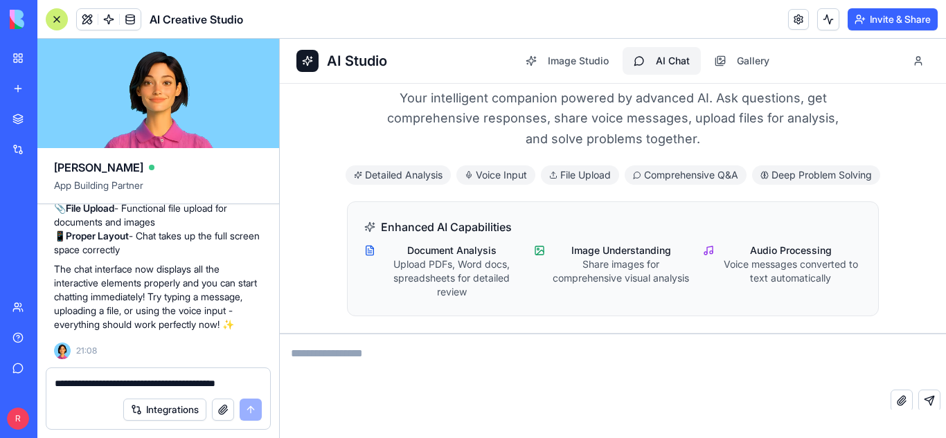
scroll to position [3625, 0]
click at [403, 352] on textarea at bounding box center [613, 361] width 666 height 55
type textarea "**********"
click at [918, 397] on button "Send message" at bounding box center [929, 401] width 22 height 22
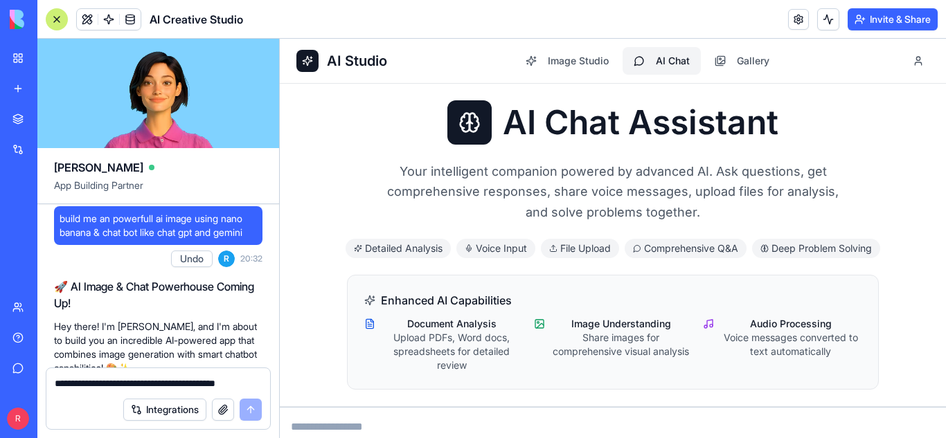
scroll to position [0, 0]
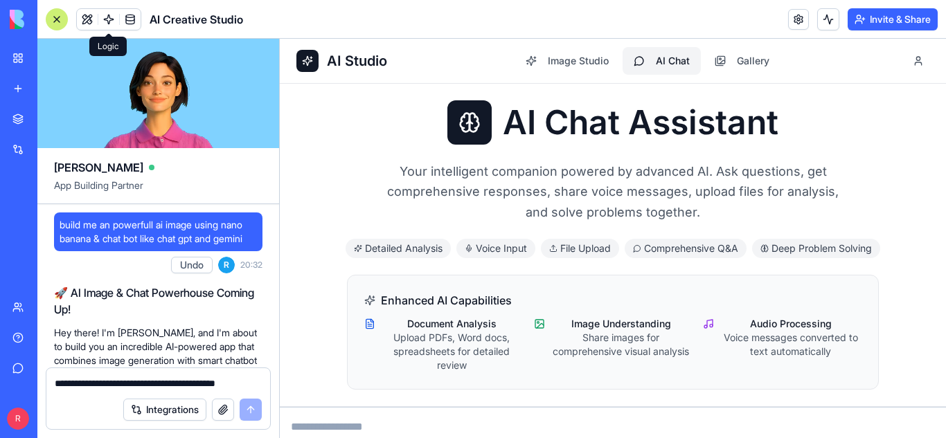
scroll to position [140, 0]
